Goal: Task Accomplishment & Management: Use online tool/utility

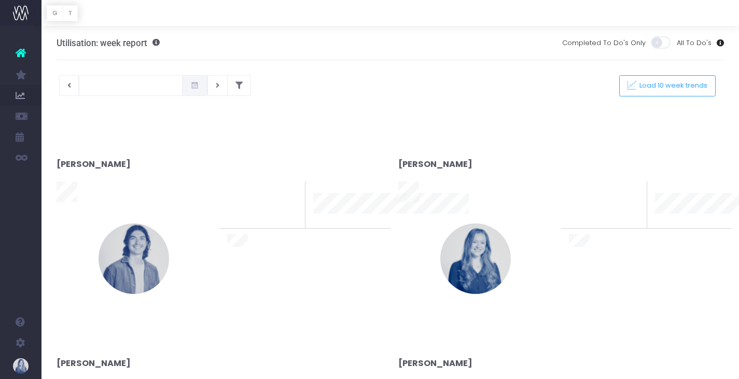
type input "[DATE]"
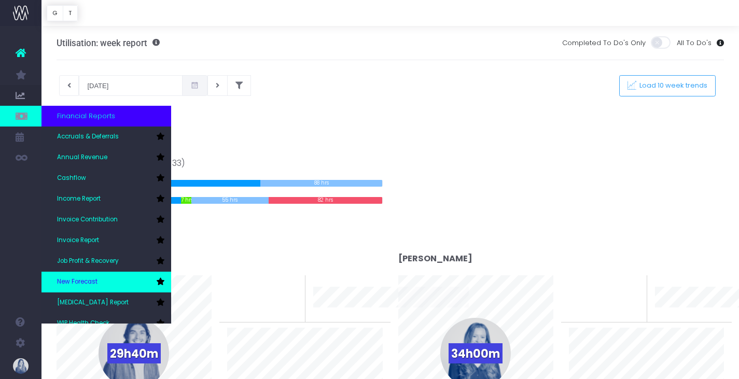
click at [108, 277] on link "New Forecast" at bounding box center [107, 282] width 130 height 21
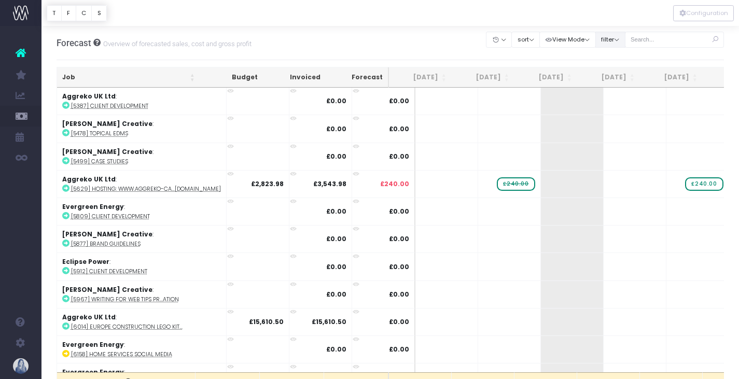
click at [609, 43] on button "filter" at bounding box center [611, 40] width 30 height 16
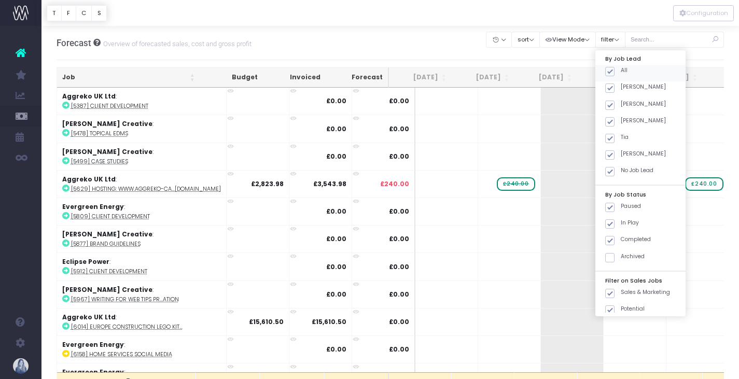
click at [614, 68] on span at bounding box center [610, 71] width 9 height 9
click at [621, 68] on input "All" at bounding box center [624, 69] width 7 height 7
checkbox input "false"
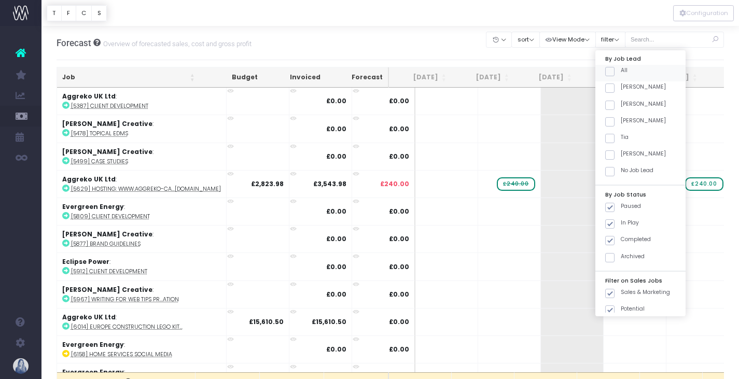
checkbox input "false"
click at [612, 86] on span at bounding box center [610, 88] width 9 height 9
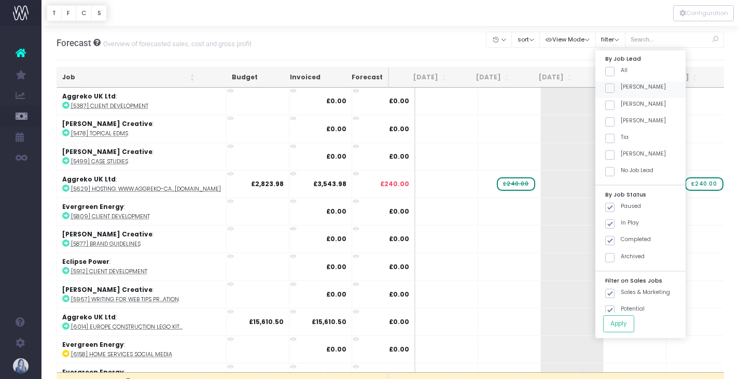
click at [621, 86] on input "Emma" at bounding box center [624, 86] width 7 height 7
checkbox input "true"
click at [617, 325] on button "Apply" at bounding box center [619, 324] width 31 height 17
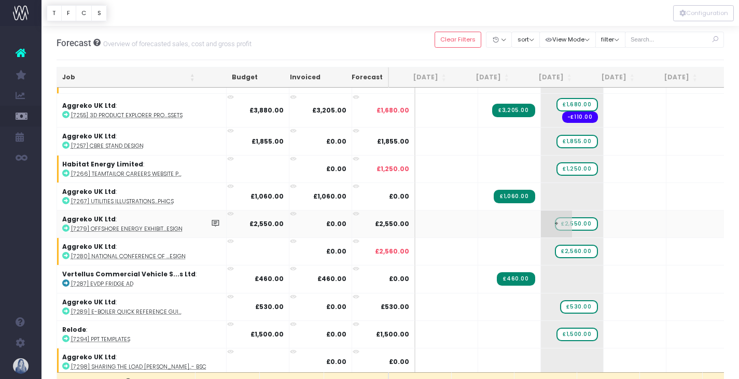
scroll to position [954, 0]
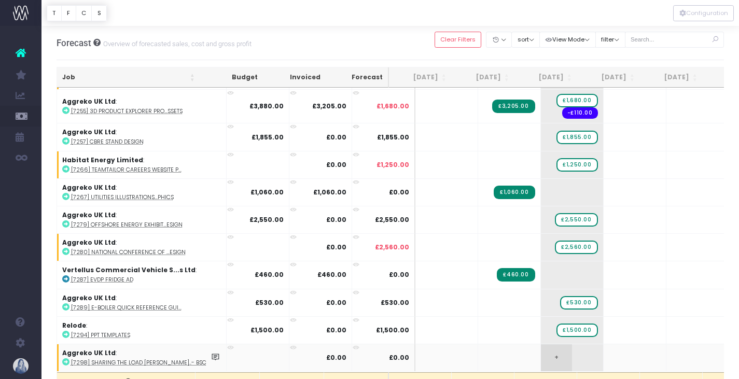
click at [541, 348] on span "+" at bounding box center [556, 358] width 31 height 27
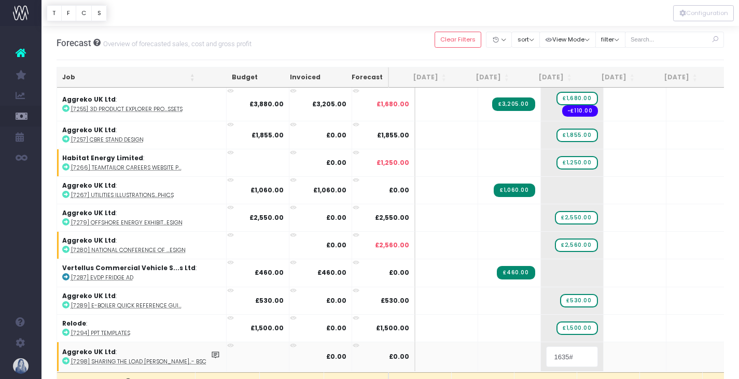
type input "1635"
